Goal: Information Seeking & Learning: Stay updated

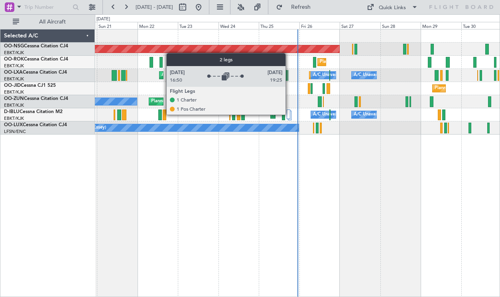
click at [289, 114] on div at bounding box center [288, 115] width 3 height 10
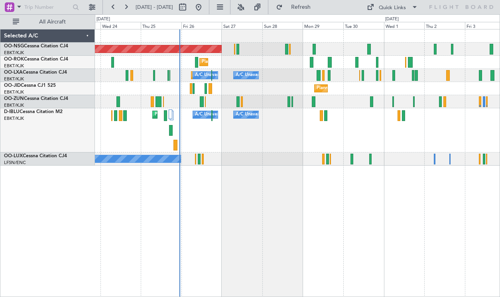
click at [293, 90] on div "Planned Maint Kortrijk-[GEOGRAPHIC_DATA]" at bounding box center [297, 88] width 405 height 13
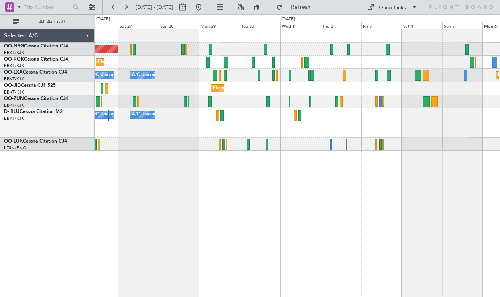
click at [321, 138] on div "Planned Maint [GEOGRAPHIC_DATA] ([GEOGRAPHIC_DATA]) Planned Maint [GEOGRAPHIC_D…" at bounding box center [297, 90] width 405 height 122
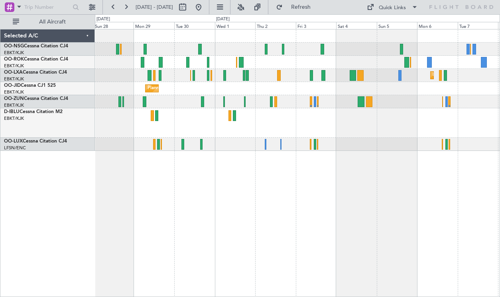
click at [253, 136] on div "Planned Maint [GEOGRAPHIC_DATA] ([GEOGRAPHIC_DATA]) Planned Maint [GEOGRAPHIC_D…" at bounding box center [297, 90] width 405 height 122
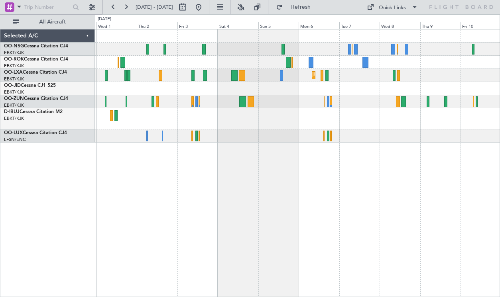
click at [366, 101] on div "Planned Maint Kortrijk-[GEOGRAPHIC_DATA] Planned Maint [GEOGRAPHIC_DATA]-[GEOGR…" at bounding box center [297, 85] width 405 height 113
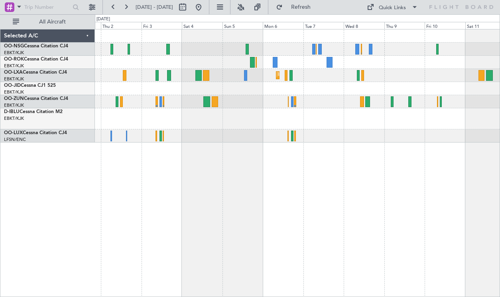
click at [281, 123] on div "Planned Maint Kortrijk-[GEOGRAPHIC_DATA] Planned Maint [GEOGRAPHIC_DATA]-[GEOGR…" at bounding box center [297, 85] width 405 height 113
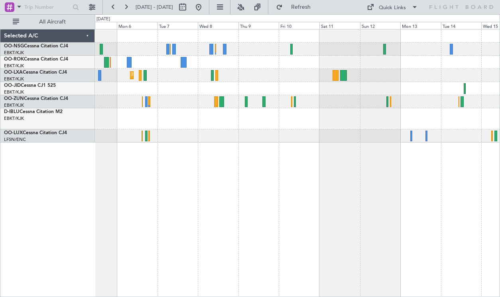
click at [231, 85] on div "Planned Maint Kortrijk-[GEOGRAPHIC_DATA]" at bounding box center [297, 85] width 405 height 113
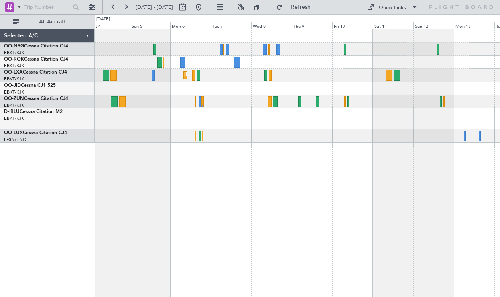
click at [391, 171] on div "Planned Maint Kortrijk-[GEOGRAPHIC_DATA]" at bounding box center [297, 163] width 405 height 268
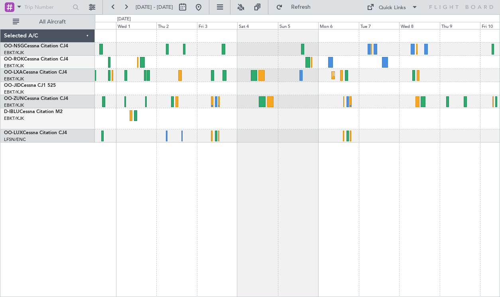
click at [345, 155] on div "Planned Maint Kortrijk-[GEOGRAPHIC_DATA] Planned Maint [GEOGRAPHIC_DATA]-[GEOGR…" at bounding box center [297, 163] width 405 height 268
click at [359, 152] on div "Planned Maint Kortrijk-[GEOGRAPHIC_DATA] Planned Maint [GEOGRAPHIC_DATA]-[GEOGR…" at bounding box center [297, 163] width 405 height 268
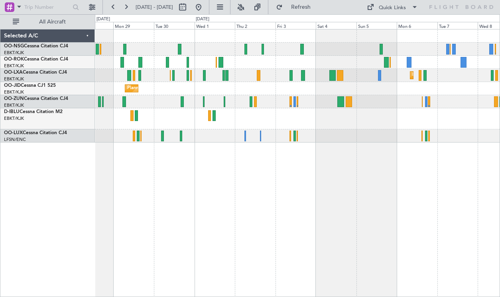
click at [269, 162] on div "Planned Maint [GEOGRAPHIC_DATA] ([GEOGRAPHIC_DATA]) Planned Maint [GEOGRAPHIC_D…" at bounding box center [297, 163] width 405 height 268
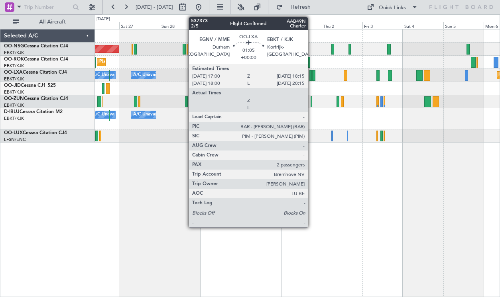
click at [311, 74] on div at bounding box center [310, 75] width 2 height 11
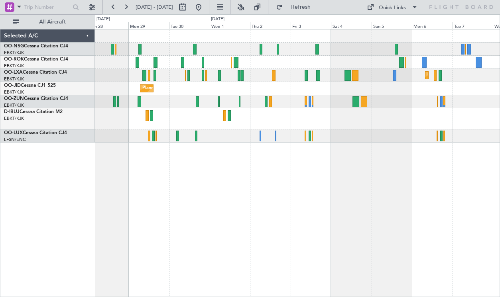
click at [406, 104] on div at bounding box center [297, 101] width 405 height 13
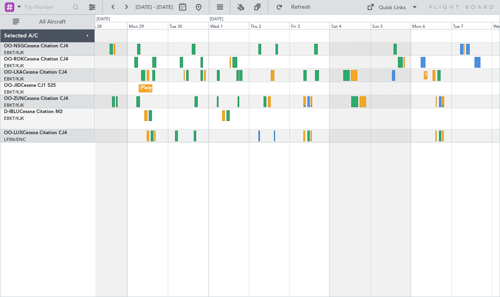
click at [121, 110] on div "A/C Unavailable [GEOGRAPHIC_DATA]-[GEOGRAPHIC_DATA] A/C Unavailable [GEOGRAPHIC…" at bounding box center [297, 118] width 405 height 21
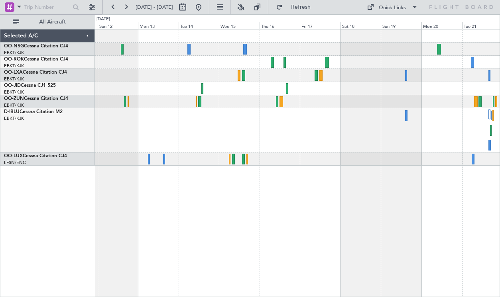
click at [112, 49] on div "No Crew No Crew" at bounding box center [297, 97] width 405 height 136
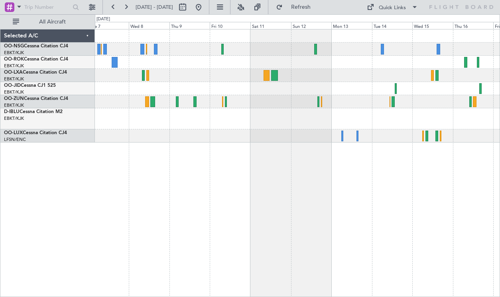
click at [393, 122] on div at bounding box center [297, 118] width 405 height 21
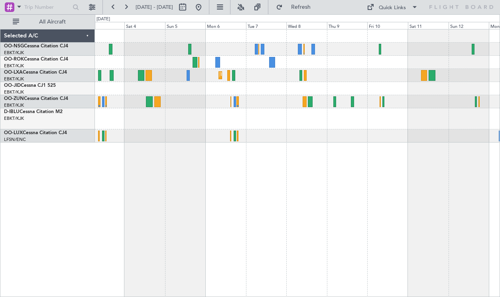
click at [407, 130] on div "Planned Maint Kortrijk-[GEOGRAPHIC_DATA]" at bounding box center [297, 85] width 405 height 113
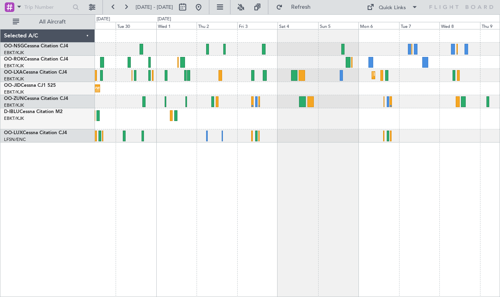
click at [419, 130] on div "A/C Unavailable [GEOGRAPHIC_DATA]-[GEOGRAPHIC_DATA]" at bounding box center [297, 118] width 405 height 21
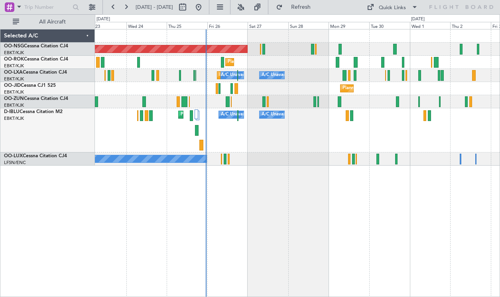
click at [310, 136] on div "A/C Unavailable [GEOGRAPHIC_DATA]-[GEOGRAPHIC_DATA] A/C Unavailable [GEOGRAPHIC…" at bounding box center [297, 130] width 405 height 44
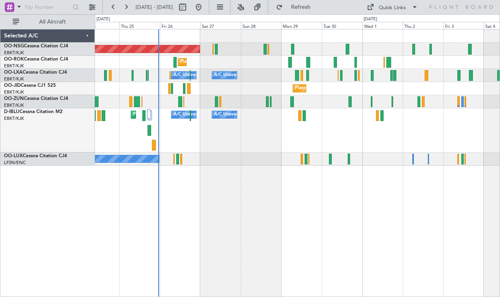
click at [245, 128] on div "Planned Maint Nice ([GEOGRAPHIC_DATA]) A/C Unavailable [GEOGRAPHIC_DATA] ([GEOG…" at bounding box center [297, 130] width 405 height 44
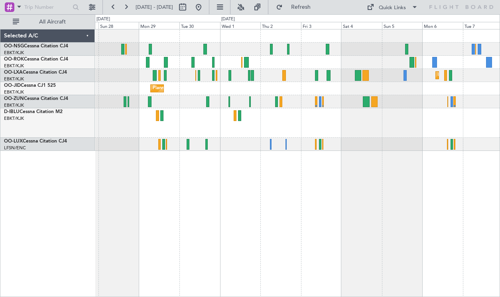
click at [257, 127] on div "A/C Unavailable [GEOGRAPHIC_DATA] ([GEOGRAPHIC_DATA] National) A/C Unavailable …" at bounding box center [297, 122] width 405 height 29
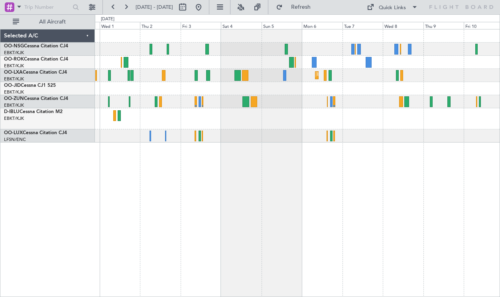
click at [253, 128] on div "Planned Maint Kortrijk-[GEOGRAPHIC_DATA] Planned Maint [GEOGRAPHIC_DATA]-[GEOGR…" at bounding box center [297, 85] width 405 height 113
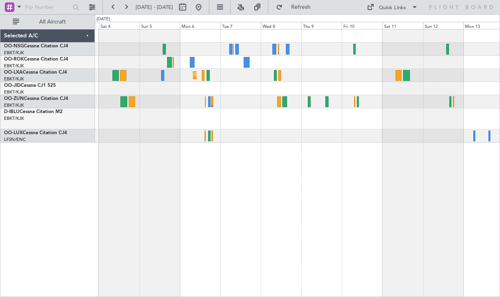
click at [336, 83] on div at bounding box center [297, 88] width 405 height 13
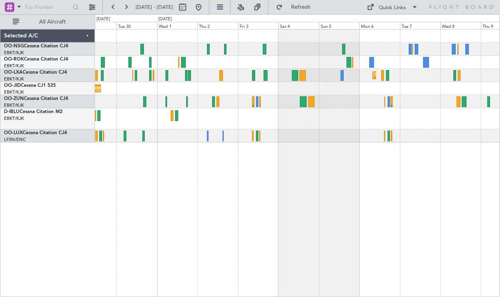
click at [367, 181] on div "Planned Maint [GEOGRAPHIC_DATA] ([GEOGRAPHIC_DATA]) Planned Maint [GEOGRAPHIC_D…" at bounding box center [297, 163] width 405 height 268
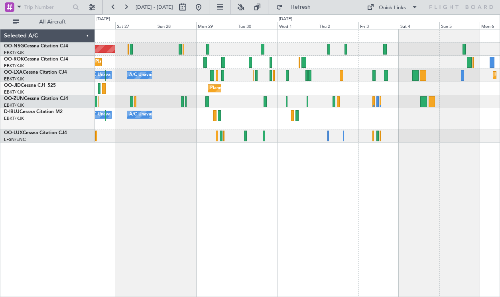
click at [359, 174] on div "Planned Maint [GEOGRAPHIC_DATA] ([GEOGRAPHIC_DATA]) Planned Maint [GEOGRAPHIC_D…" at bounding box center [297, 163] width 405 height 268
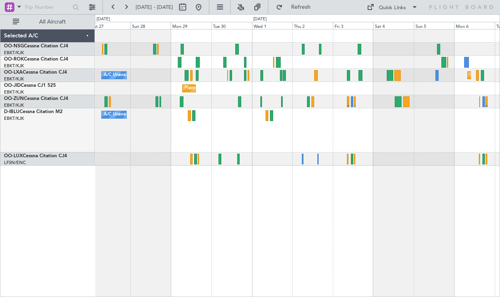
click at [284, 65] on div "Planned Maint [GEOGRAPHIC_DATA] ([GEOGRAPHIC_DATA]) Planned Maint [GEOGRAPHIC_D…" at bounding box center [297, 97] width 405 height 136
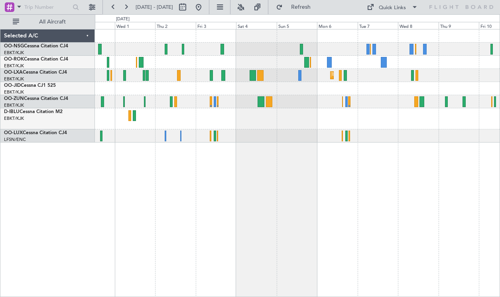
click at [286, 85] on div "Planned Maint Kortrijk-[GEOGRAPHIC_DATA]" at bounding box center [297, 88] width 405 height 13
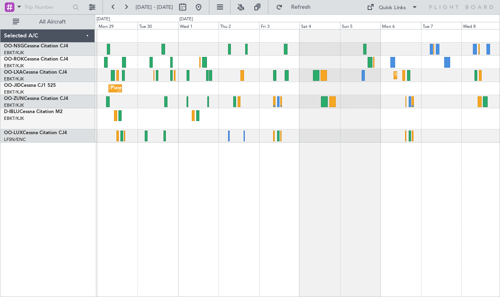
click at [288, 178] on div "Planned Maint [GEOGRAPHIC_DATA] ([GEOGRAPHIC_DATA]) Planned Maint [GEOGRAPHIC_D…" at bounding box center [297, 163] width 405 height 268
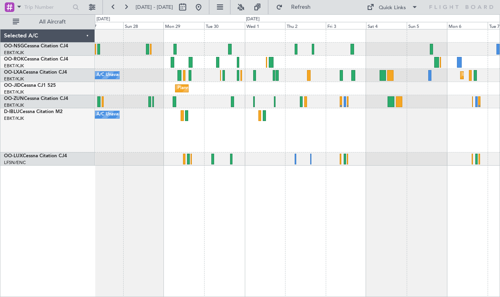
click at [484, 234] on div "Planned Maint [GEOGRAPHIC_DATA] ([GEOGRAPHIC_DATA]) Planned Maint [GEOGRAPHIC_D…" at bounding box center [297, 163] width 405 height 268
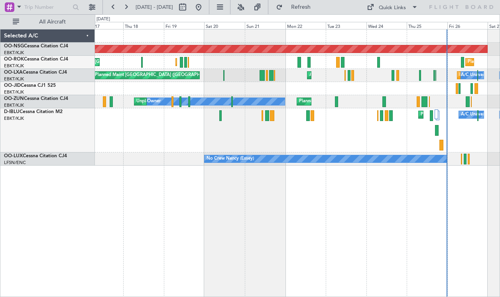
click at [418, 225] on div "Planned Maint [GEOGRAPHIC_DATA] ([GEOGRAPHIC_DATA]) Planned Maint [GEOGRAPHIC_D…" at bounding box center [297, 163] width 405 height 268
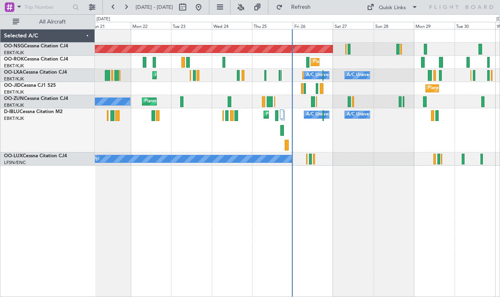
click at [238, 138] on div "Planned Maint Nice ([GEOGRAPHIC_DATA]) A/C Unavailable [GEOGRAPHIC_DATA] ([GEOG…" at bounding box center [297, 130] width 405 height 44
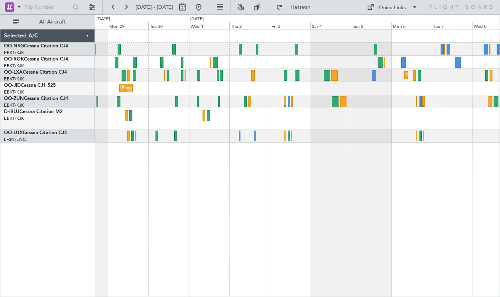
click at [191, 132] on div "Planned Maint [GEOGRAPHIC_DATA] ([GEOGRAPHIC_DATA]) Planned Maint [GEOGRAPHIC_D…" at bounding box center [297, 85] width 405 height 113
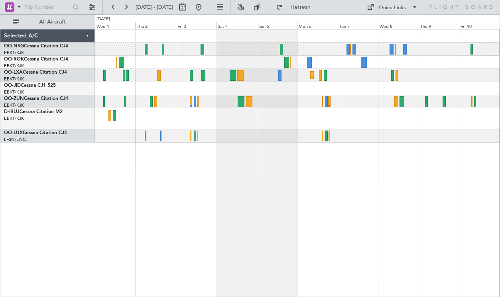
click at [334, 57] on div "Planned Maint Kortrijk-[GEOGRAPHIC_DATA] Planned Maint [GEOGRAPHIC_DATA]-[GEOGR…" at bounding box center [297, 85] width 405 height 113
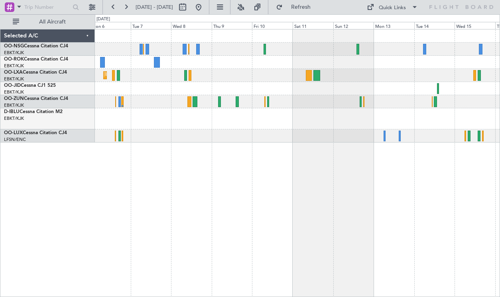
click at [182, 165] on div "Planned Maint Kortrijk-[GEOGRAPHIC_DATA]" at bounding box center [297, 163] width 405 height 268
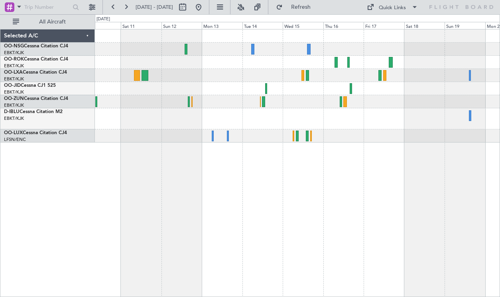
click at [204, 140] on div at bounding box center [297, 85] width 405 height 113
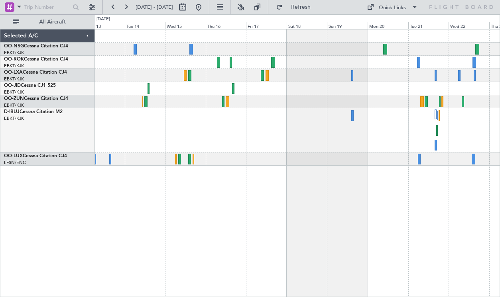
click at [257, 37] on div "No Crew No Crew" at bounding box center [297, 97] width 405 height 136
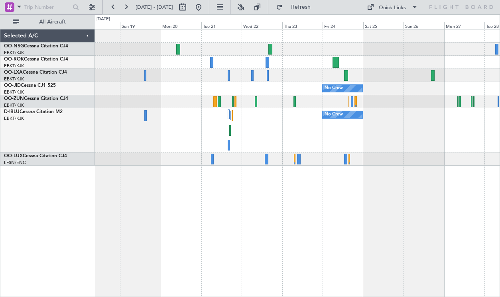
click at [300, 44] on div at bounding box center [297, 49] width 405 height 13
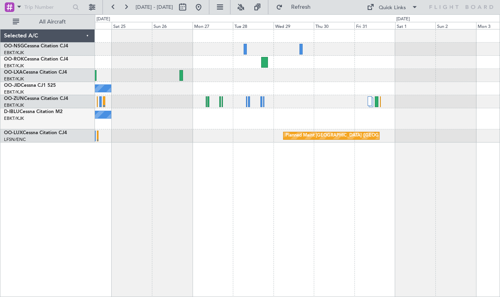
click at [168, 21] on div "No Crew No Crew Planned Maint [GEOGRAPHIC_DATA] ([GEOGRAPHIC_DATA]) Planned Mai…" at bounding box center [250, 155] width 500 height 283
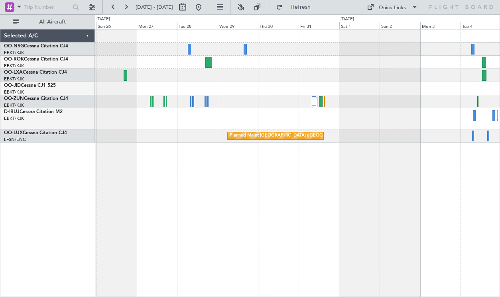
click at [137, 154] on div "Planned Maint Kortrijk-[GEOGRAPHIC_DATA] No Crew No Crew Planned Maint [GEOGRAP…" at bounding box center [297, 163] width 405 height 268
